Goal: Task Accomplishment & Management: Complete application form

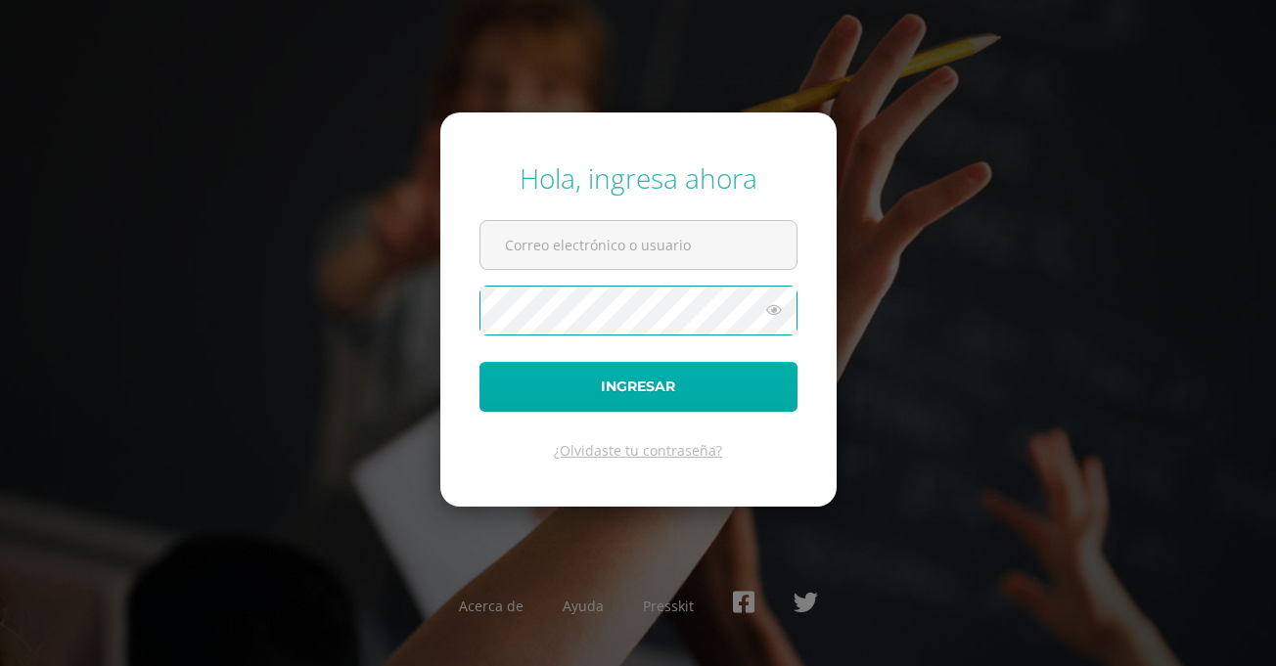
type input "COS01151@osoriosandoval.edu.gt"
click at [657, 407] on button "Ingresar" at bounding box center [638, 387] width 318 height 50
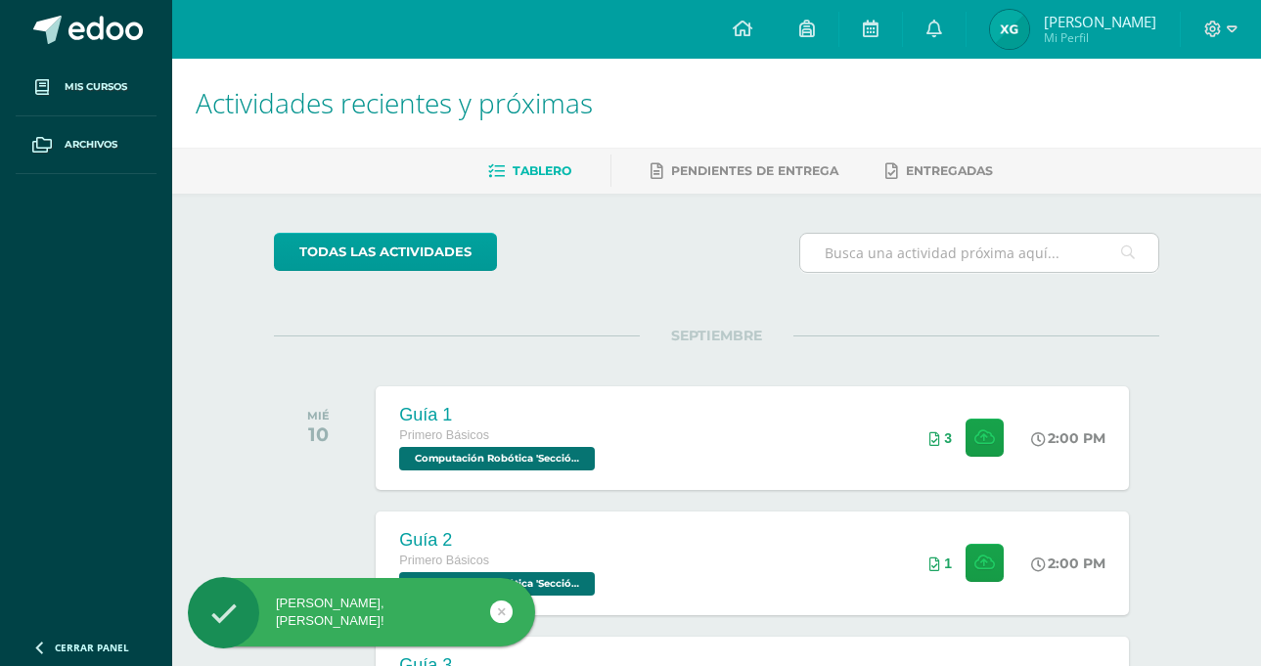
click at [799, 272] on div at bounding box center [979, 253] width 360 height 40
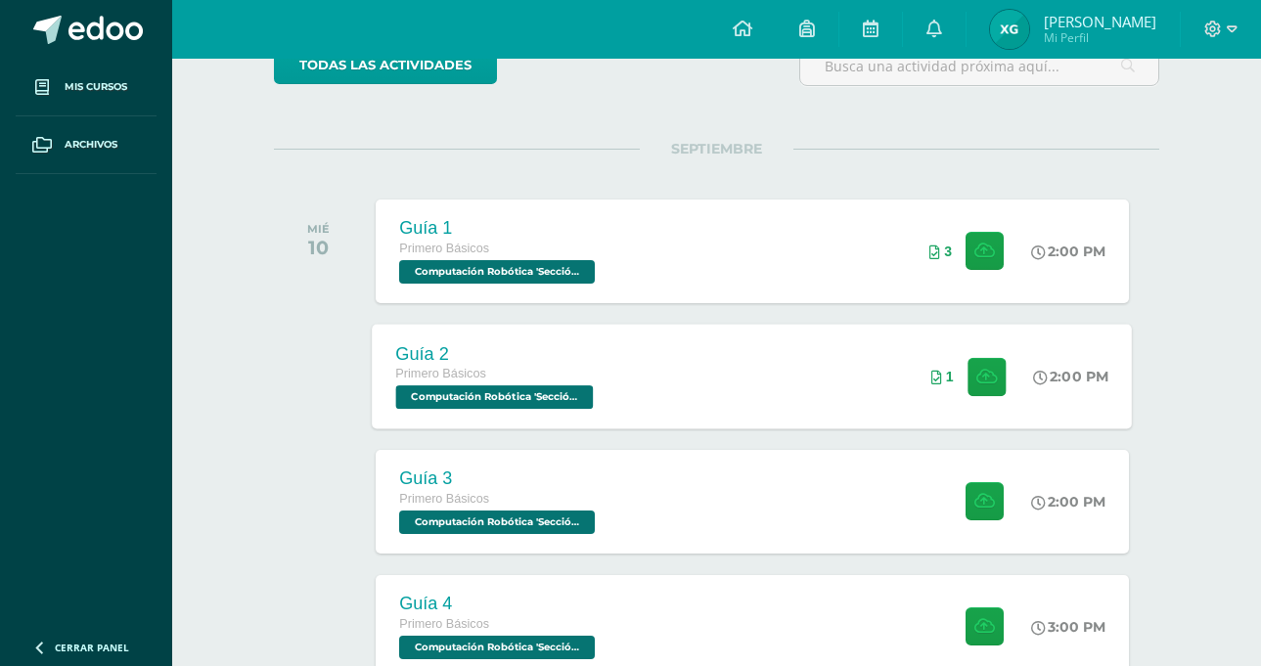
scroll to position [293, 0]
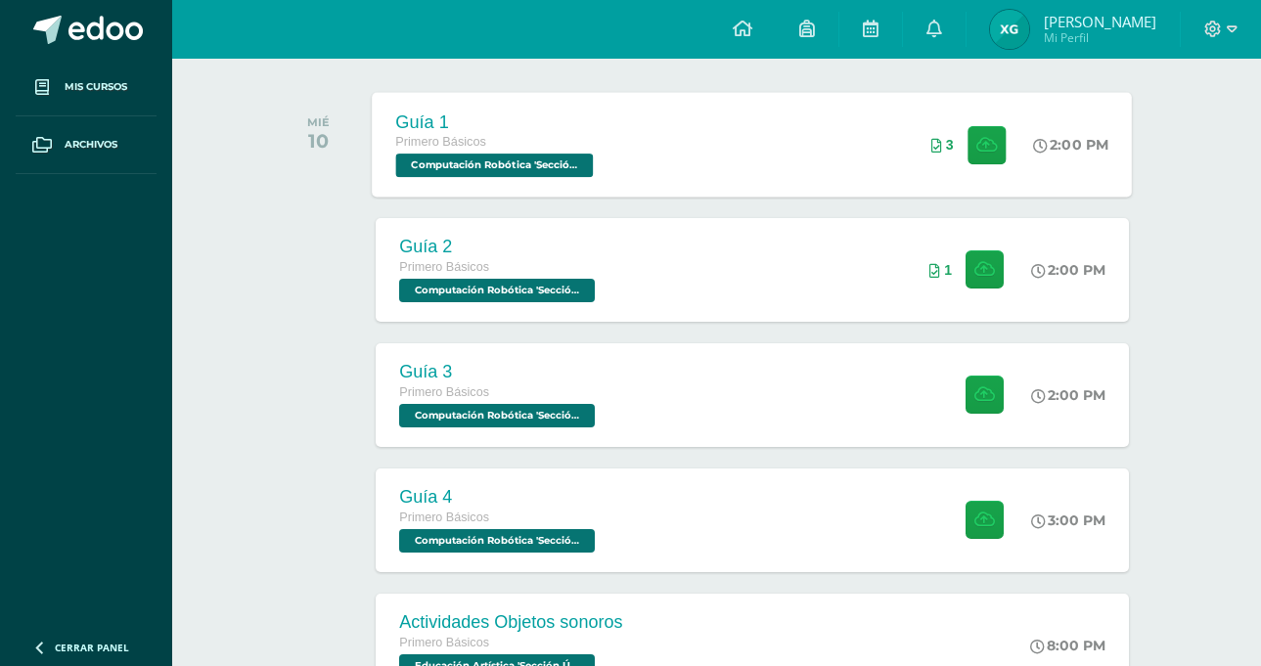
click at [733, 158] on div "Guía 1 Primero Básicos Computación Robótica 'Sección Única' 2:00 PM 3 Guía 1" at bounding box center [753, 144] width 760 height 105
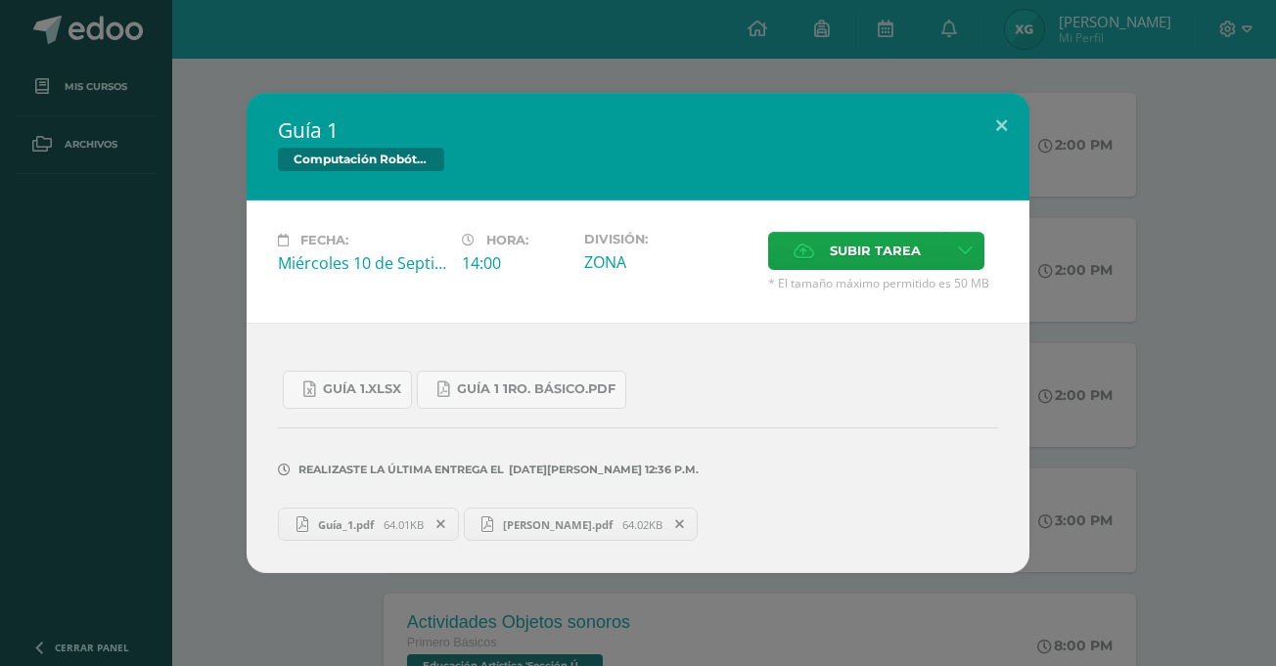
click at [855, 275] on span "* El tamaño máximo permitido es 50 MB" at bounding box center [883, 283] width 230 height 17
click at [850, 250] on span "Subir tarea" at bounding box center [875, 251] width 91 height 36
click at [0, 0] on input "Subir tarea" at bounding box center [0, 0] width 0 height 0
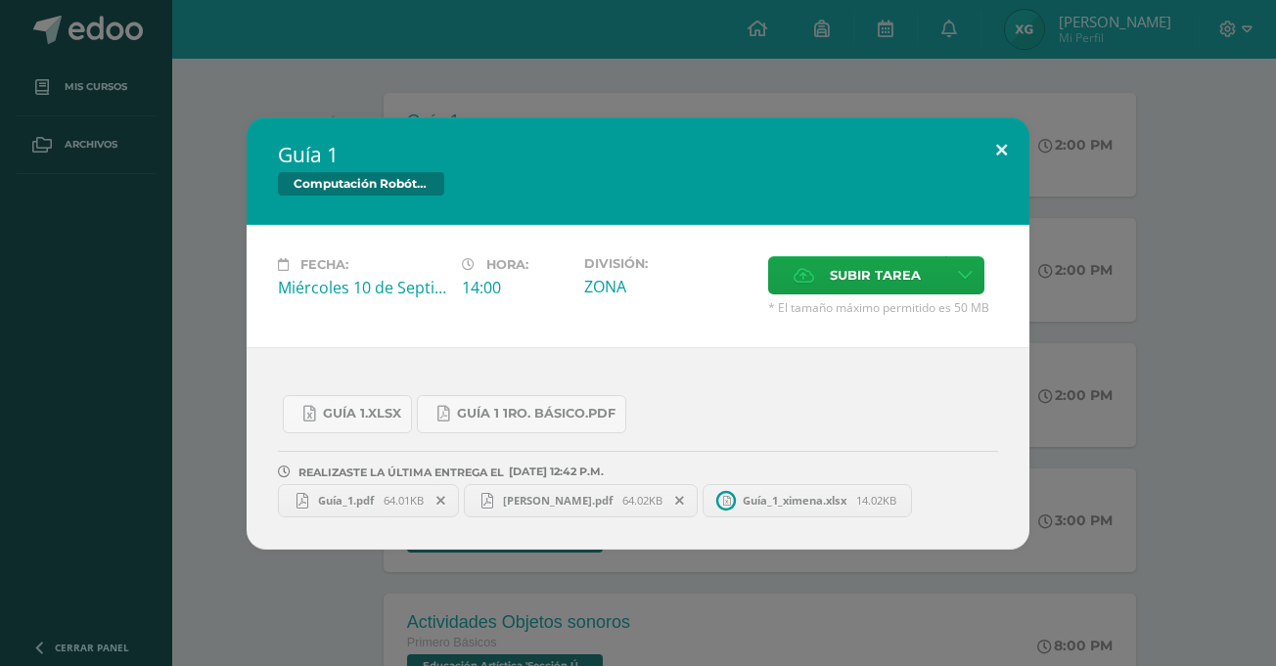
click at [1011, 146] on button at bounding box center [1001, 150] width 56 height 67
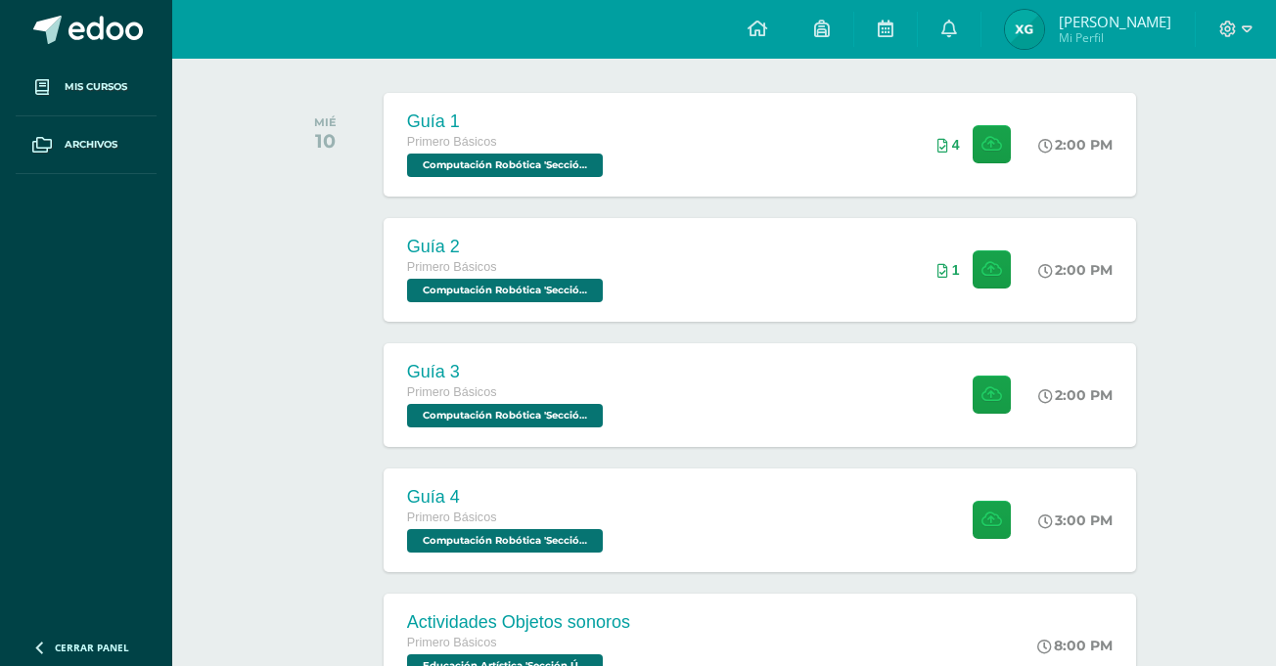
click at [682, 171] on div "Guía 1 Primero Básicos Computación Robótica 'Sección Única' 2:00 PM 4 Guía 1" at bounding box center [759, 145] width 752 height 104
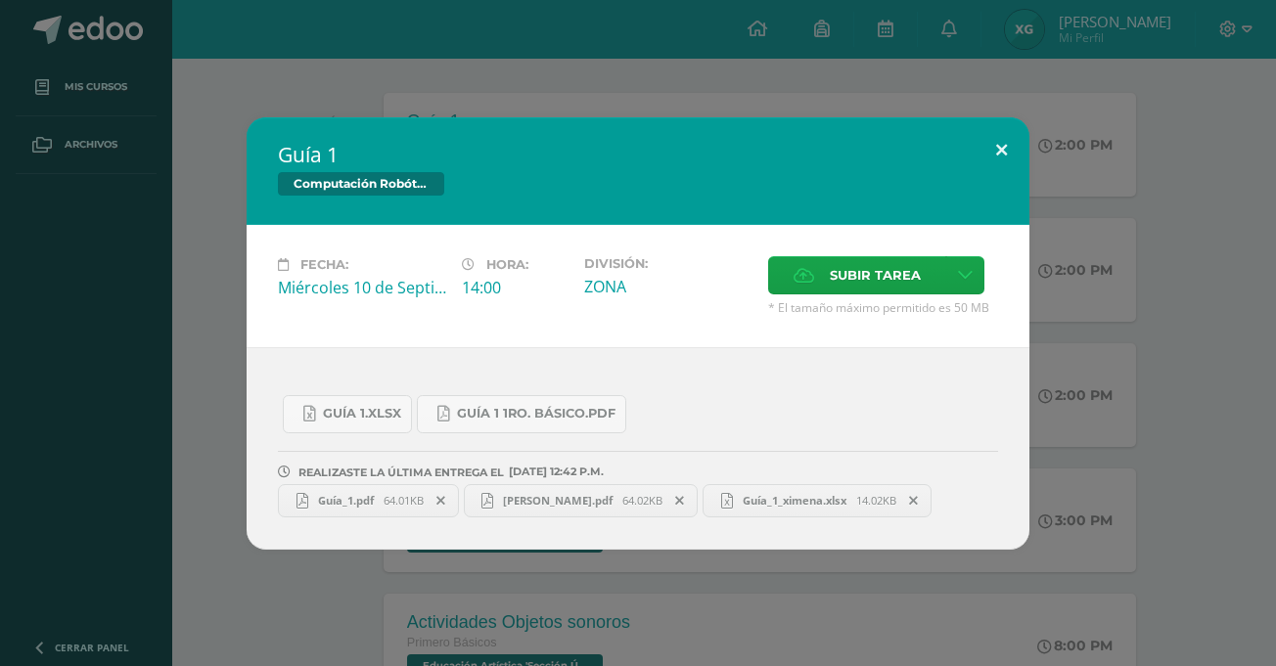
click at [996, 155] on button at bounding box center [1001, 150] width 56 height 67
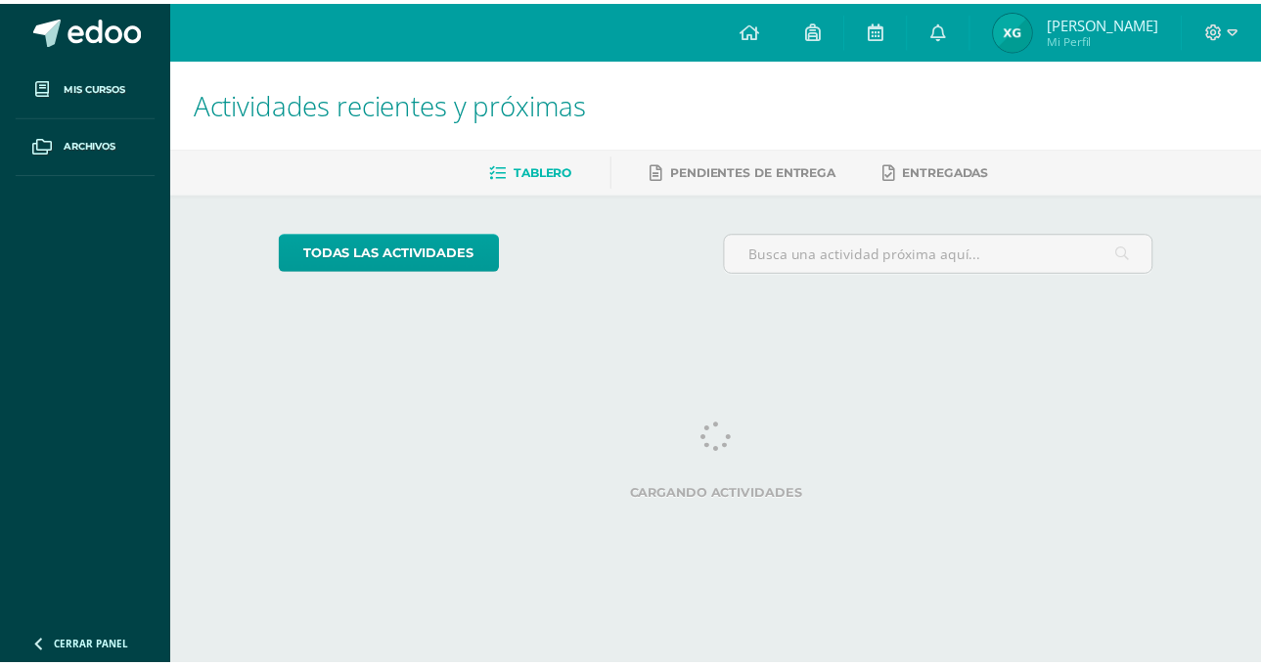
scroll to position [0, 8]
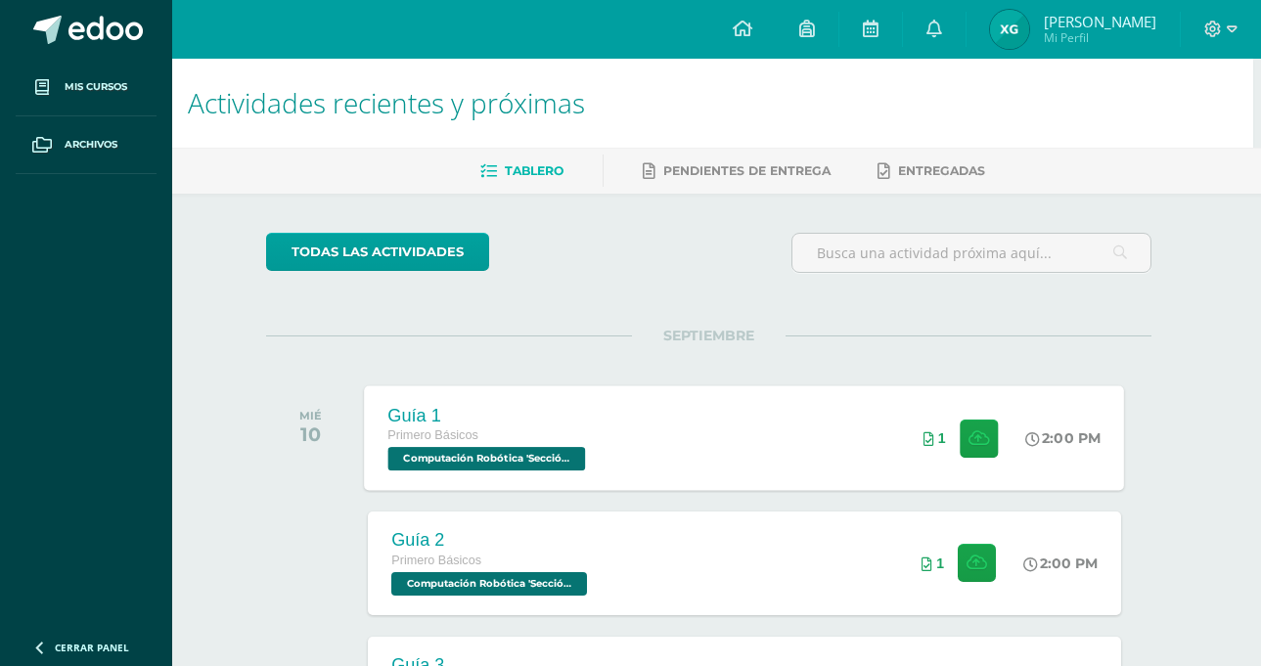
click at [703, 431] on div "Guía 1 Primero Básicos Computación Robótica 'Sección Única' 2:00 PM 1 Guía 1" at bounding box center [745, 437] width 760 height 105
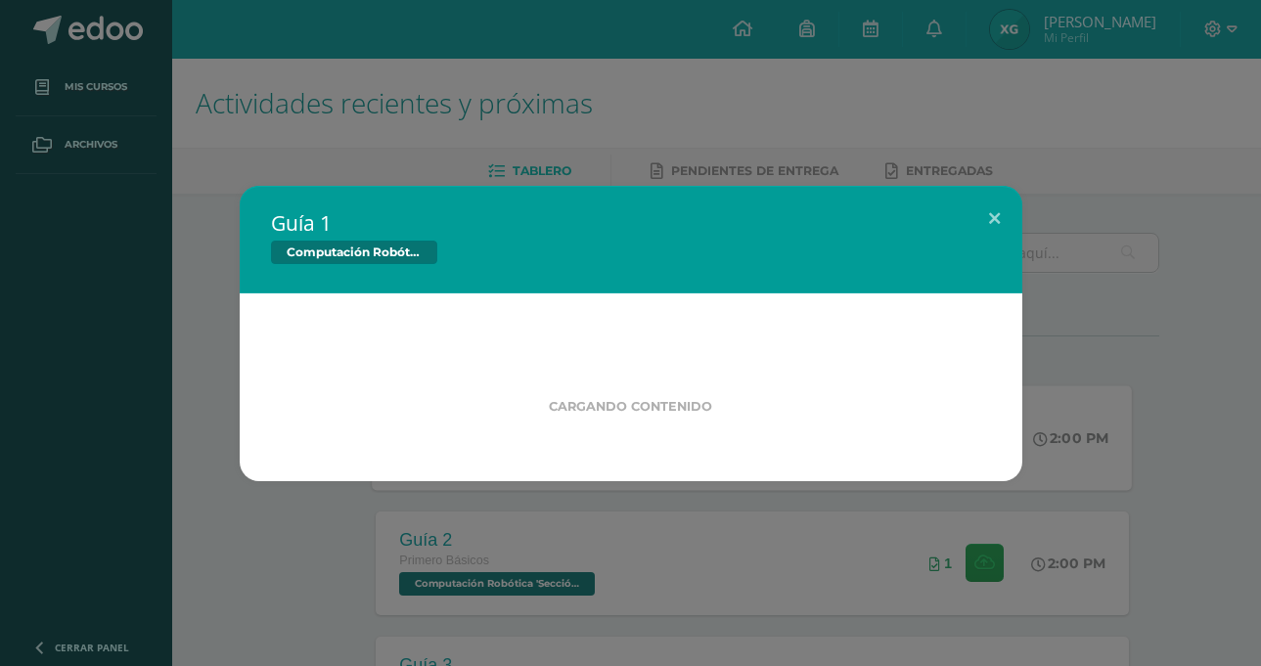
scroll to position [0, 0]
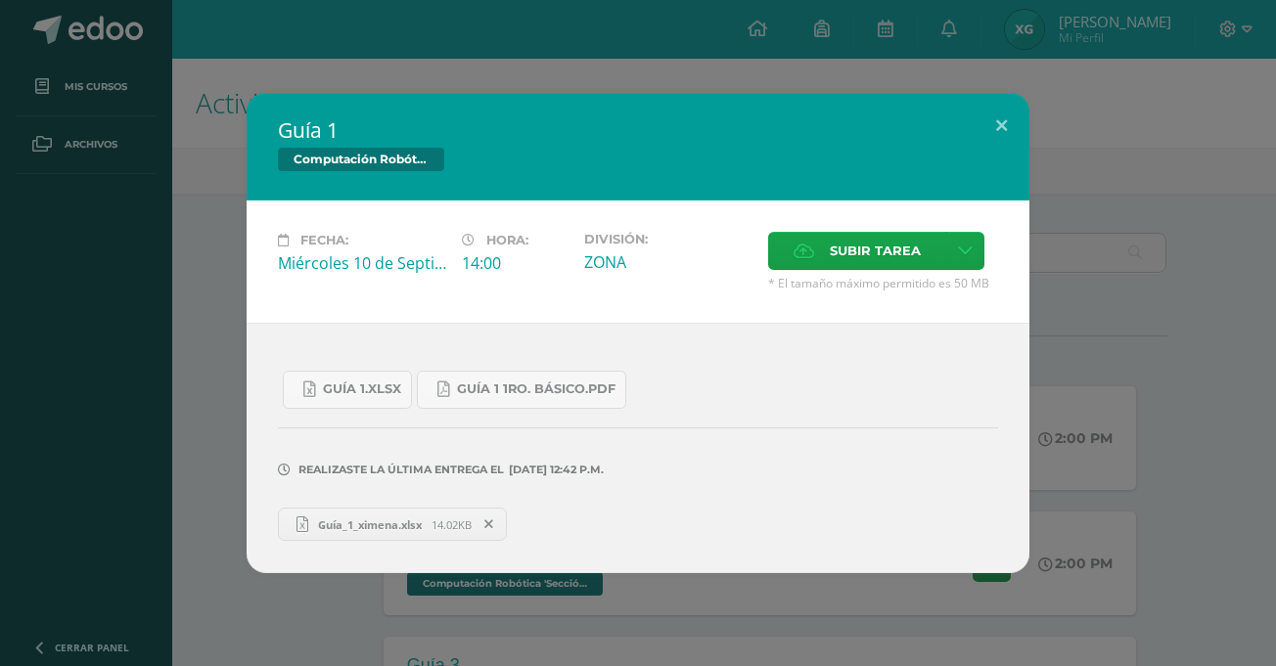
click at [1142, 425] on div "Guía 1 Computación Robótica Fecha: Miércoles 10 de Septiembre Hora: 14:00 Divis…" at bounding box center [638, 333] width 1260 height 480
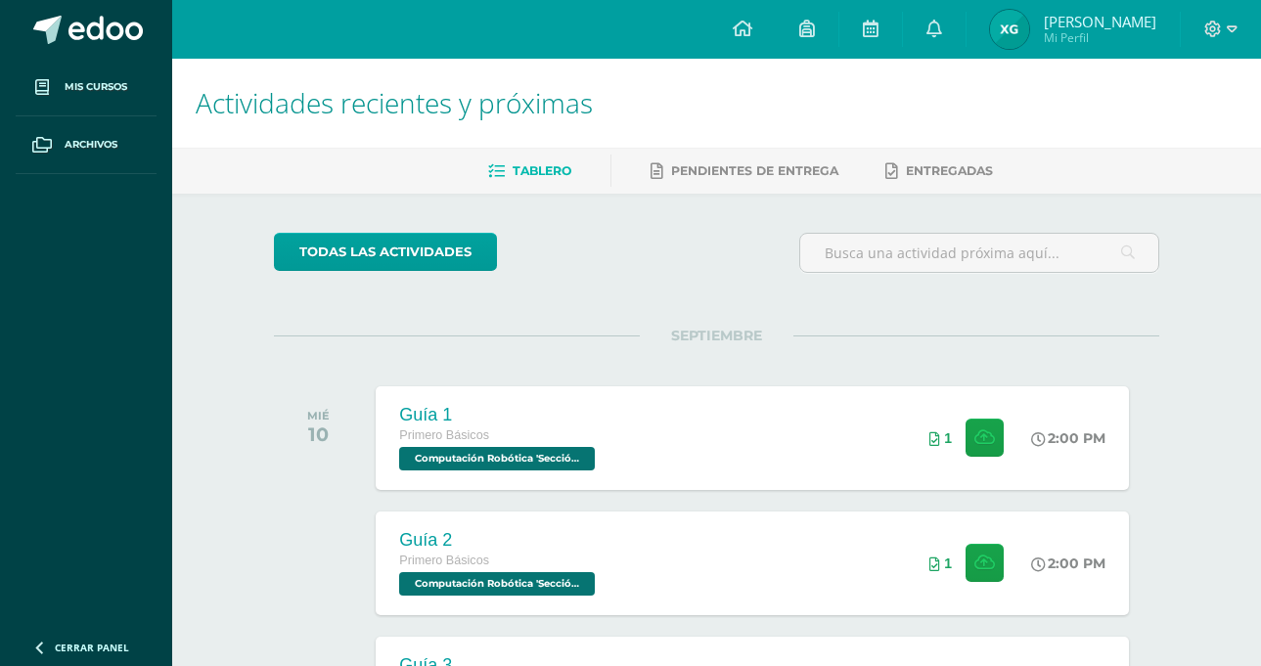
scroll to position [196, 0]
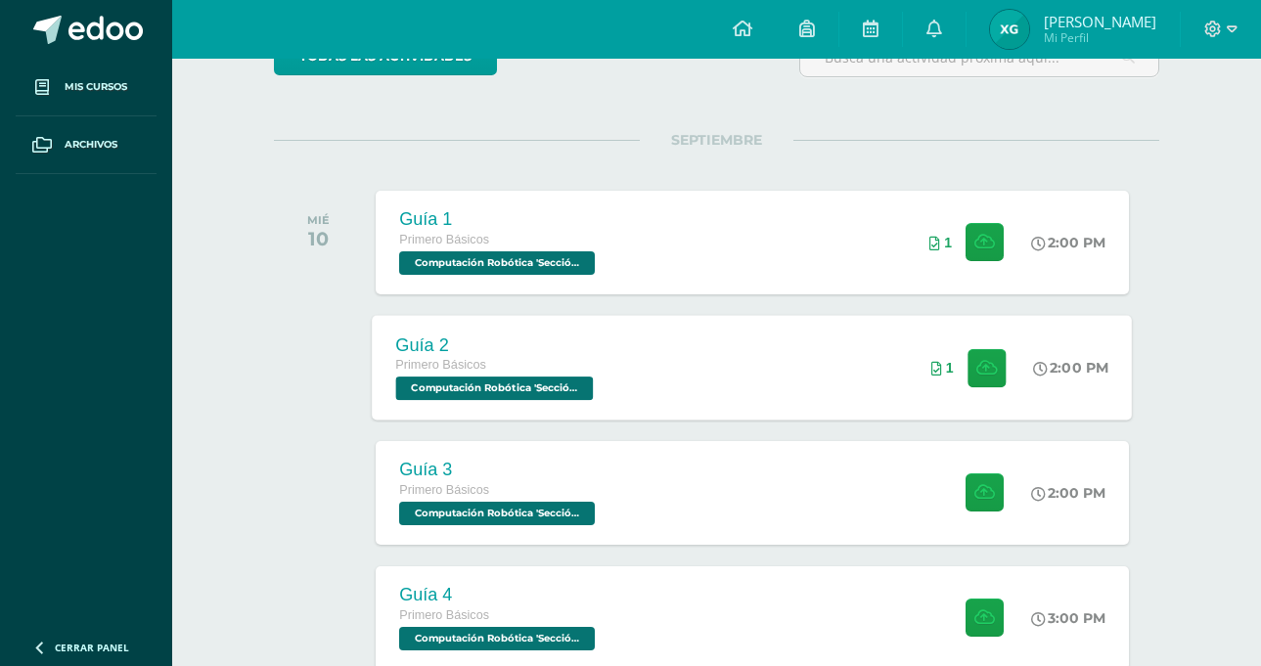
click at [699, 389] on div "Guía 2 Primero Básicos Computación Robótica 'Sección Única' 2:00 PM 1 Guía 2" at bounding box center [753, 367] width 760 height 105
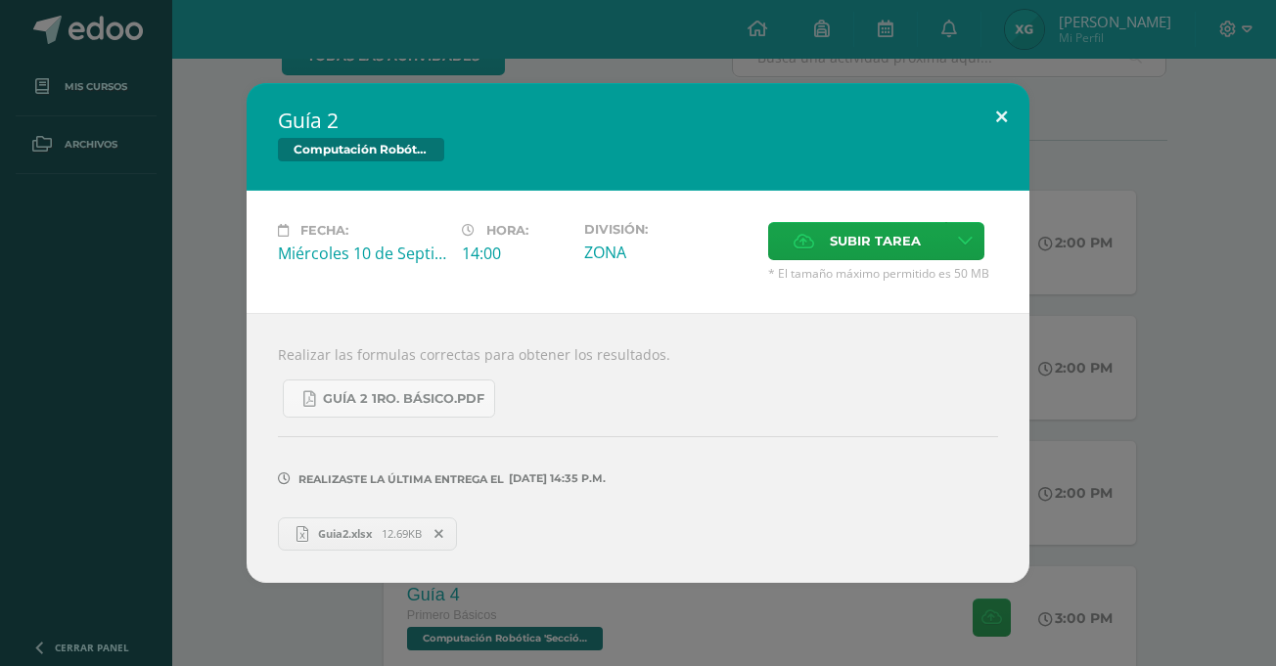
click at [993, 114] on button at bounding box center [1001, 116] width 56 height 67
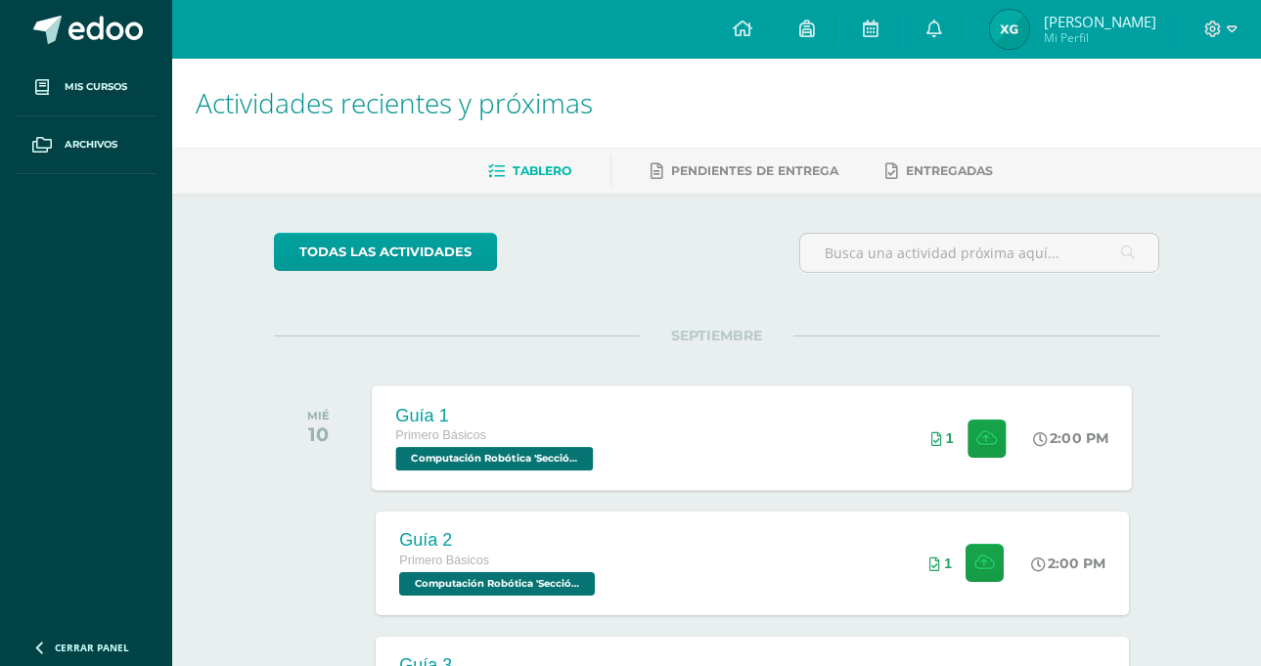
click at [611, 447] on div "Guía 1 Primero Básicos Computación Robótica 'Sección Única'" at bounding box center [497, 437] width 249 height 105
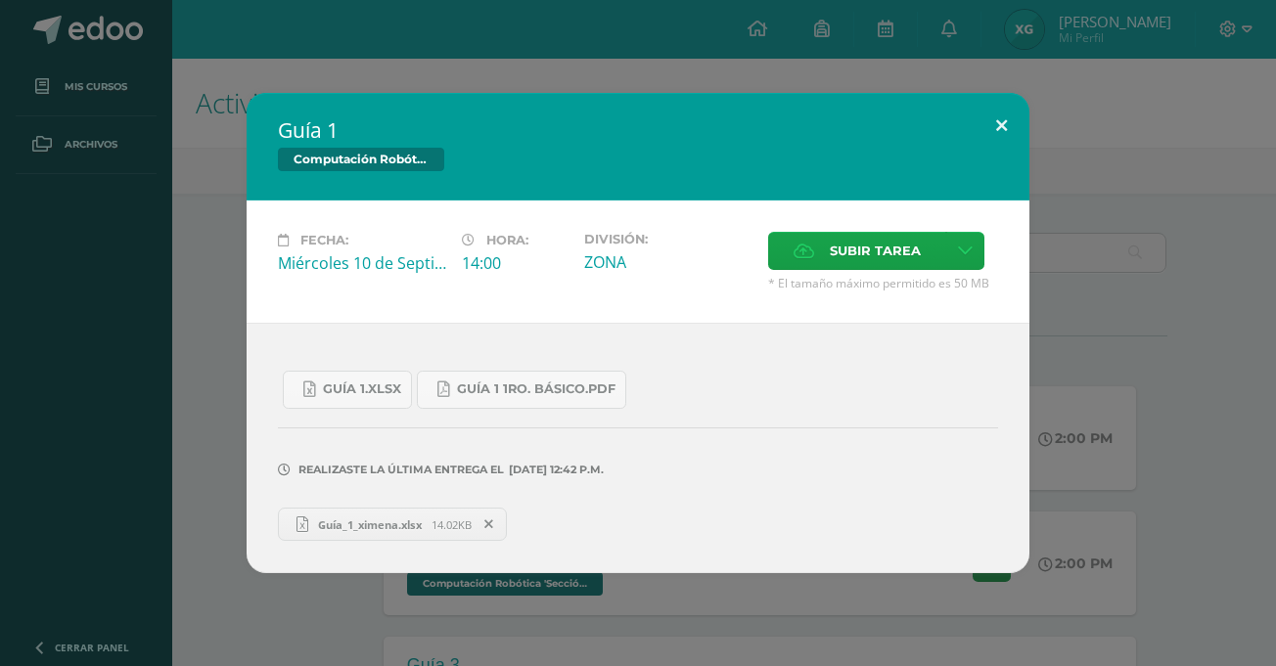
click at [992, 132] on button at bounding box center [1001, 126] width 56 height 67
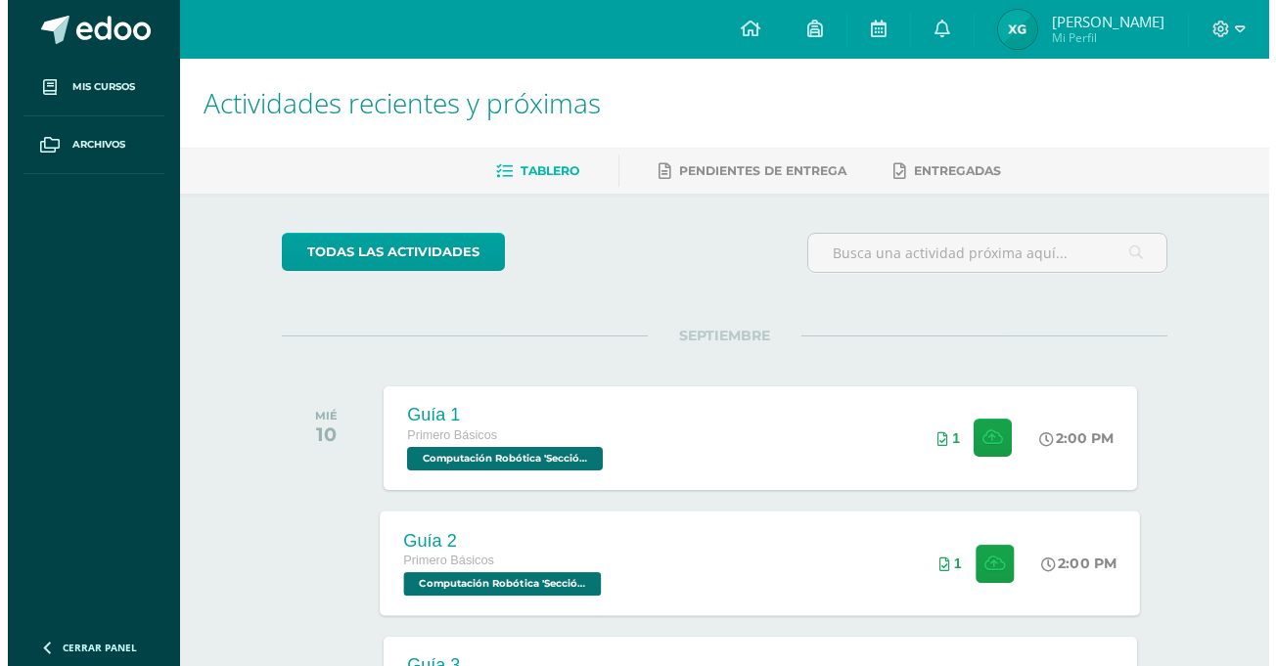
scroll to position [98, 0]
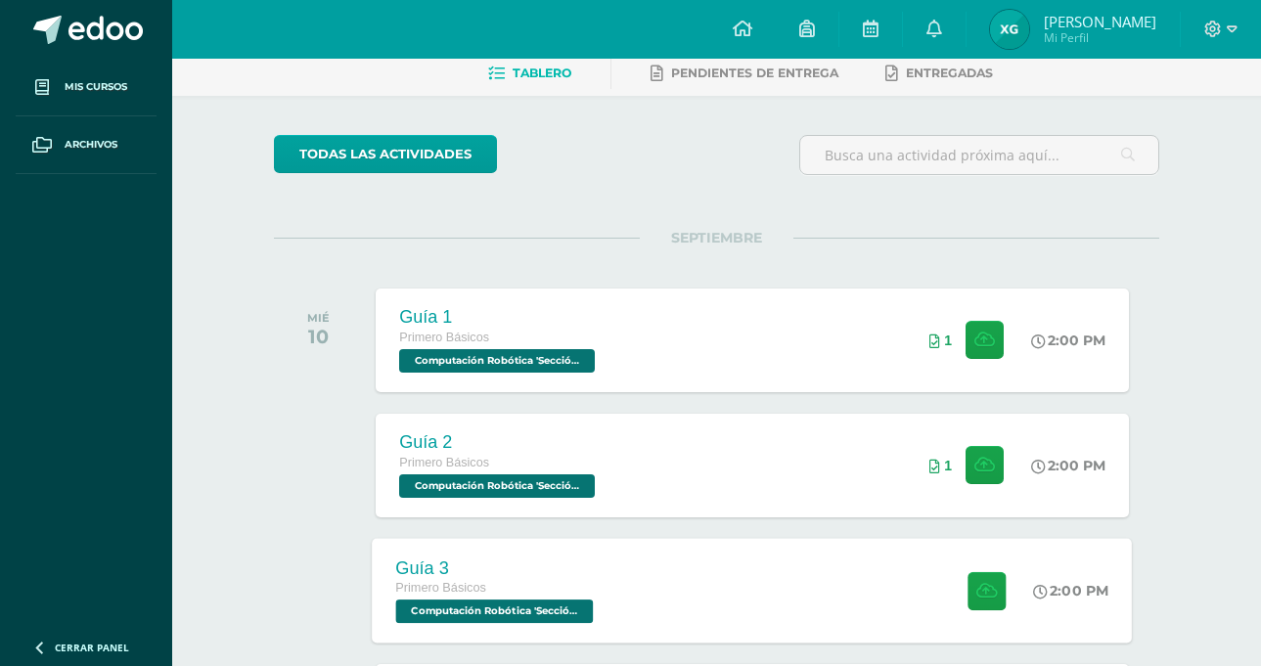
click at [883, 583] on div "Guía 3 Primero Básicos Computación Robótica 'Sección Única' 2:00 PM Guía 3 Comp…" at bounding box center [753, 590] width 760 height 105
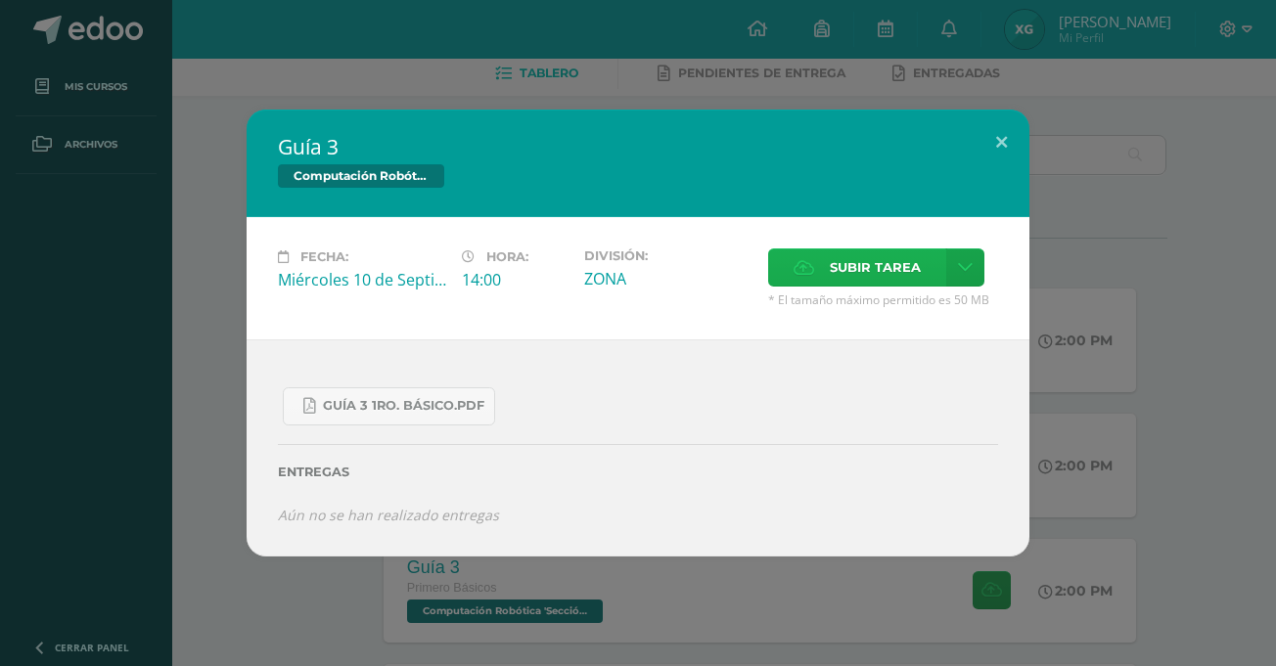
click at [830, 262] on span "Subir tarea" at bounding box center [875, 267] width 91 height 36
click at [0, 0] on input "Subir tarea" at bounding box center [0, 0] width 0 height 0
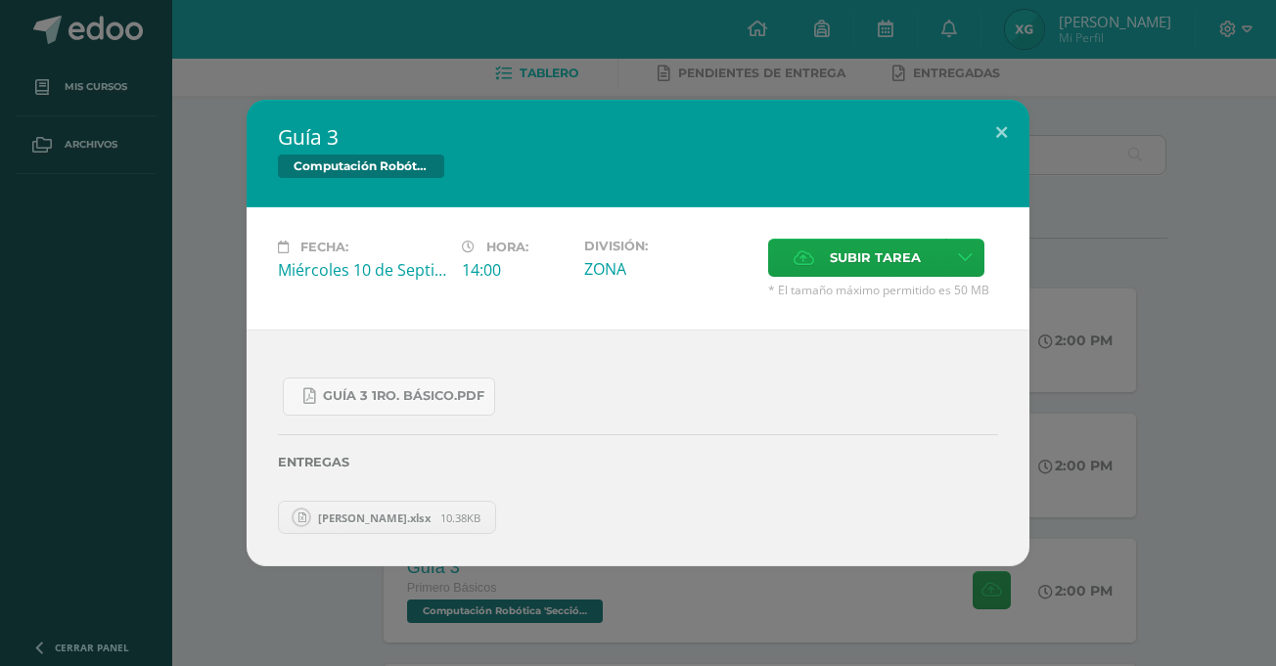
click at [300, 74] on div "Guía 3 Computación Robótica Fecha: [DATE] Hora: 14:00 División: Subir tarea" at bounding box center [638, 333] width 1276 height 666
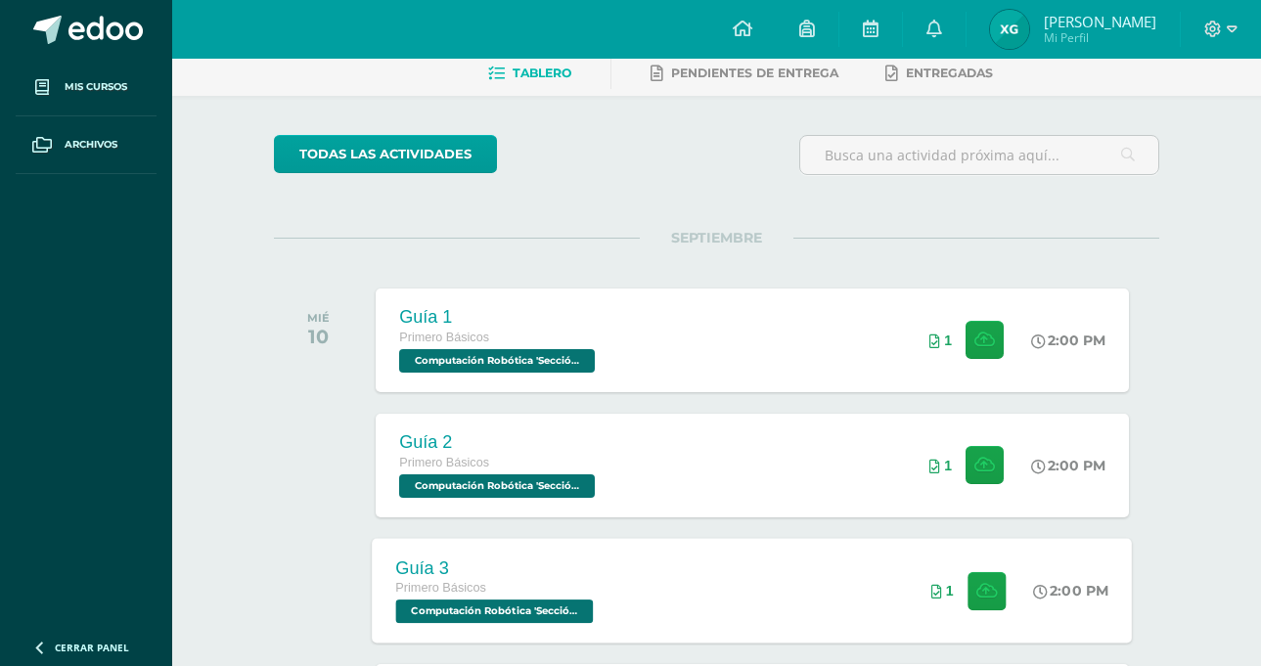
click at [805, 549] on div "Guía 3 Primero Básicos Computación Robótica 'Sección Única' 2:00 PM 1 Guía 3 Co…" at bounding box center [753, 590] width 760 height 105
